Goal: Information Seeking & Learning: Learn about a topic

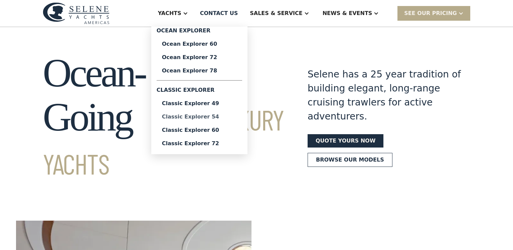
click at [206, 117] on div "Classic Explorer 54" at bounding box center [199, 116] width 75 height 5
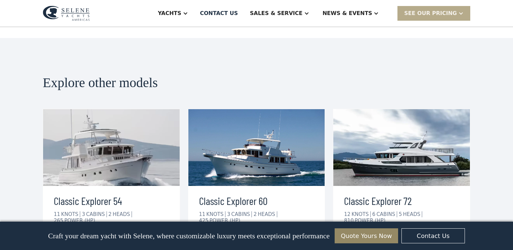
scroll to position [1421, 0]
click at [385, 238] on div "view details" at bounding box center [370, 242] width 37 height 8
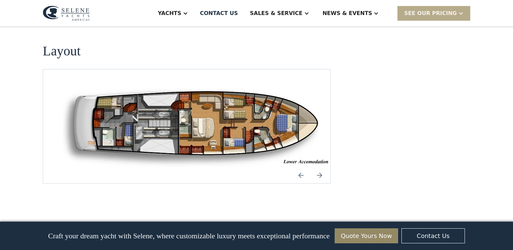
scroll to position [898, 0]
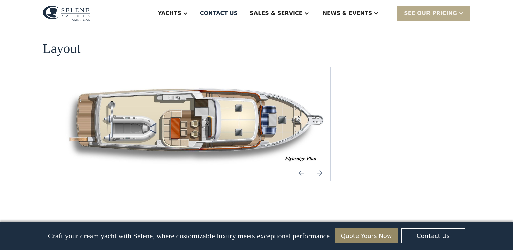
click at [302, 165] on img "Previous slide" at bounding box center [301, 173] width 16 height 16
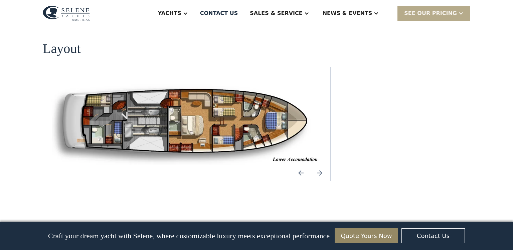
click at [302, 165] on img "Previous slide" at bounding box center [301, 173] width 16 height 16
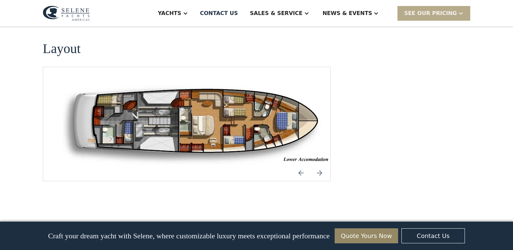
click at [302, 165] on img "Previous slide" at bounding box center [301, 173] width 16 height 16
